Goal: Check status: Check status

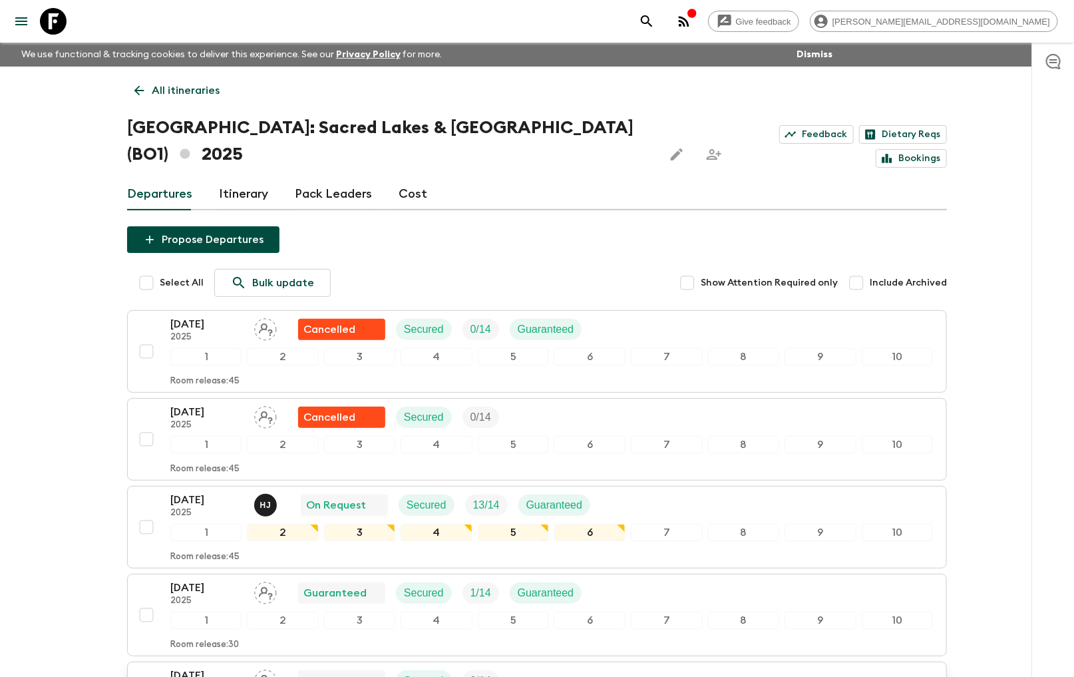
scroll to position [250, 0]
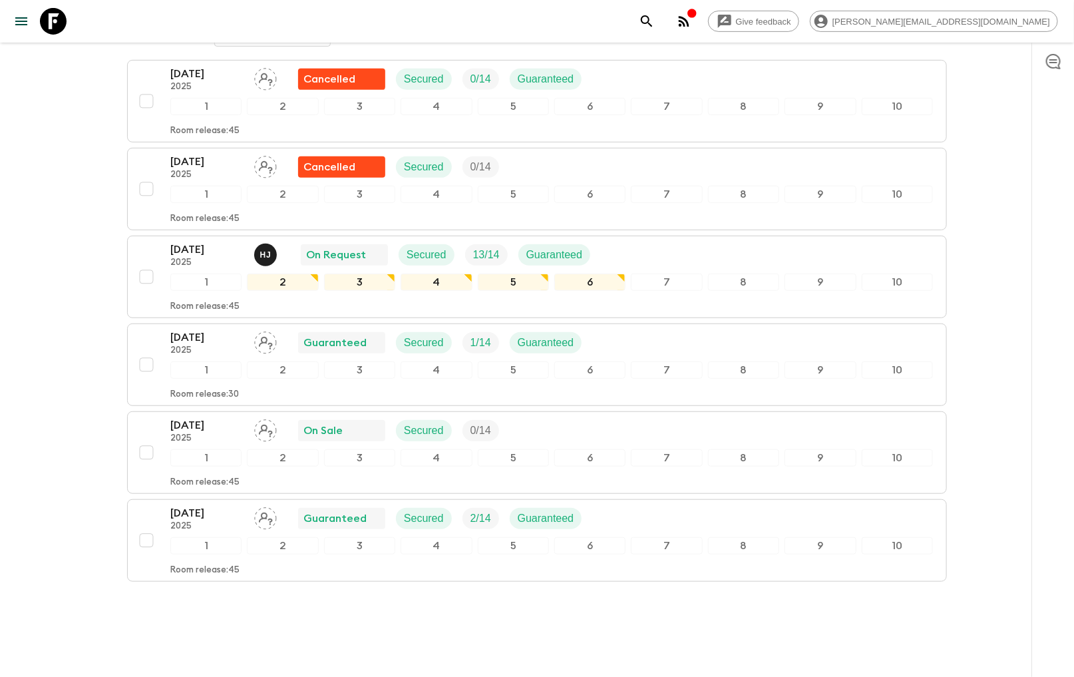
click at [67, 297] on div "Give feedback [PERSON_NAME][EMAIL_ADDRESS][DOMAIN_NAME] We use functional & tra…" at bounding box center [537, 226] width 1074 height 953
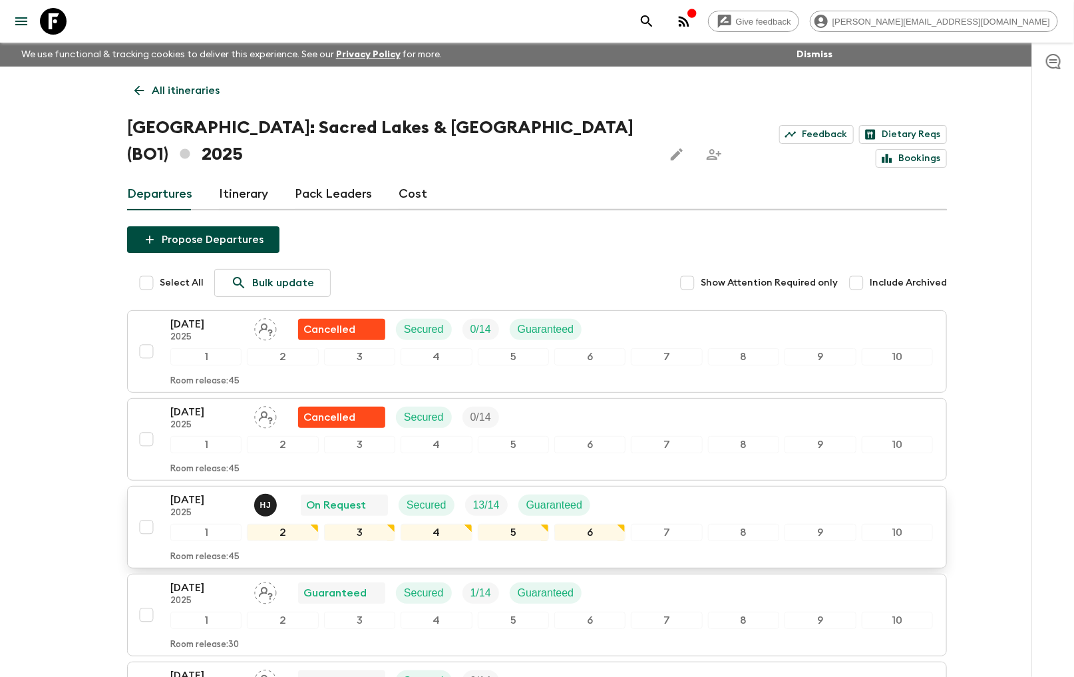
click at [200, 492] on p "[DATE]" at bounding box center [206, 500] width 73 height 16
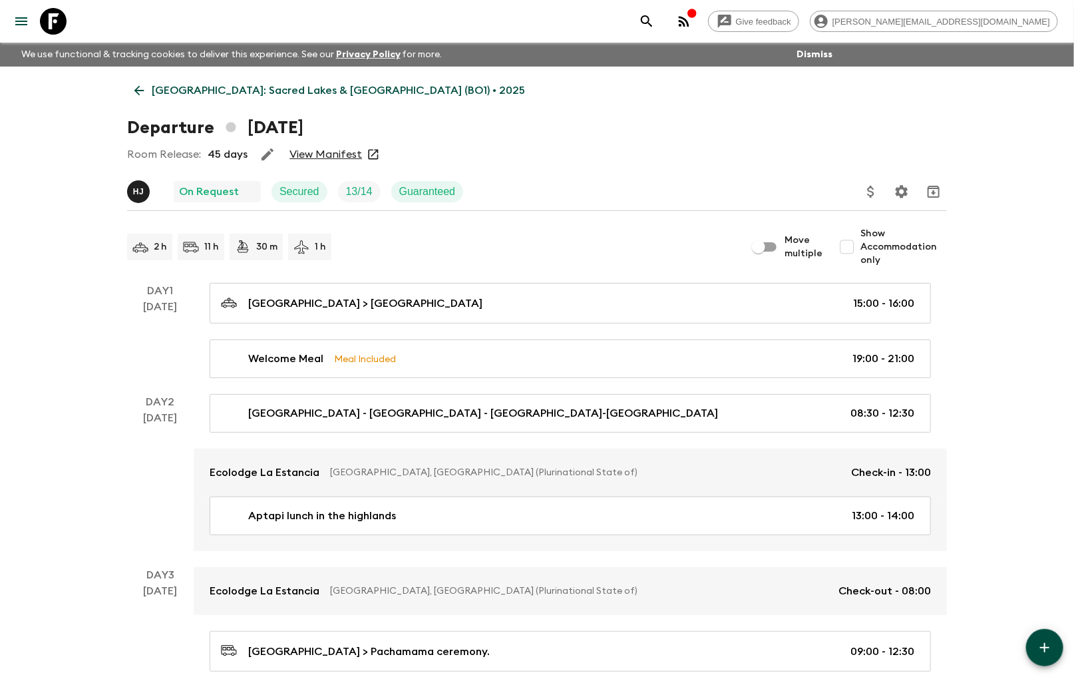
click at [327, 152] on link "View Manifest" at bounding box center [325, 154] width 73 height 13
